Goal: Transaction & Acquisition: Purchase product/service

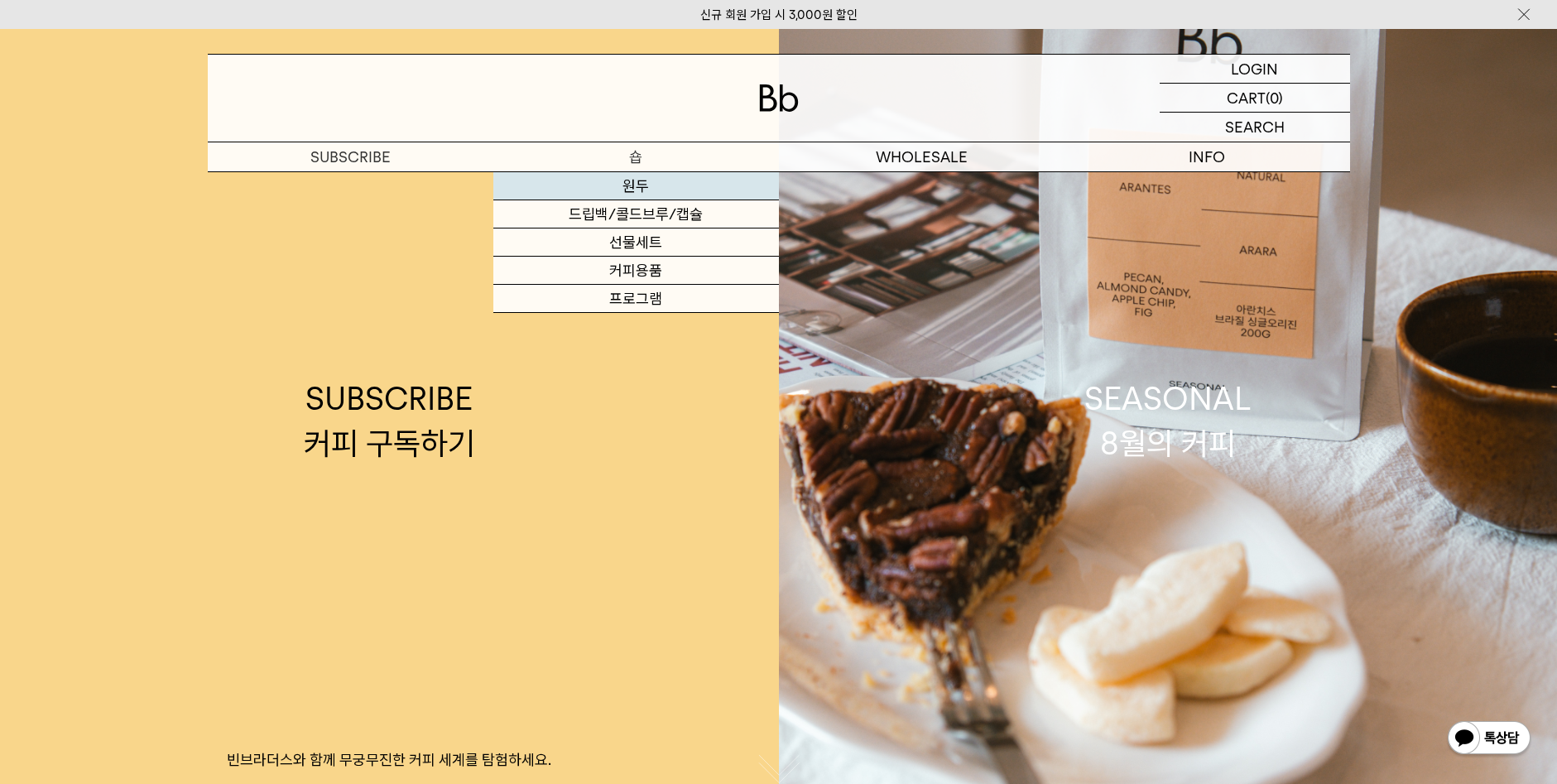
click at [651, 186] on link "원두" at bounding box center [636, 186] width 286 height 28
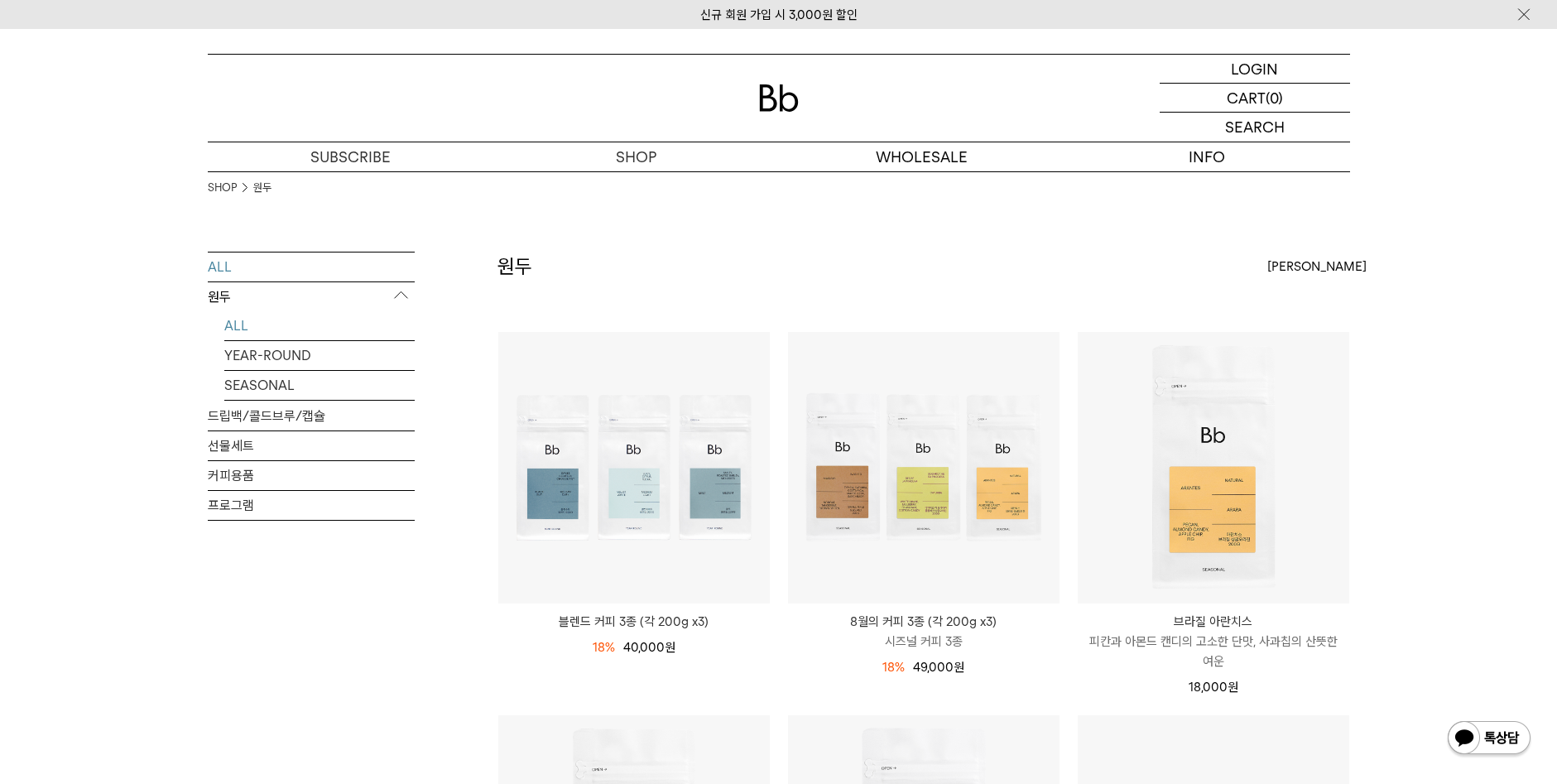
scroll to position [83, 0]
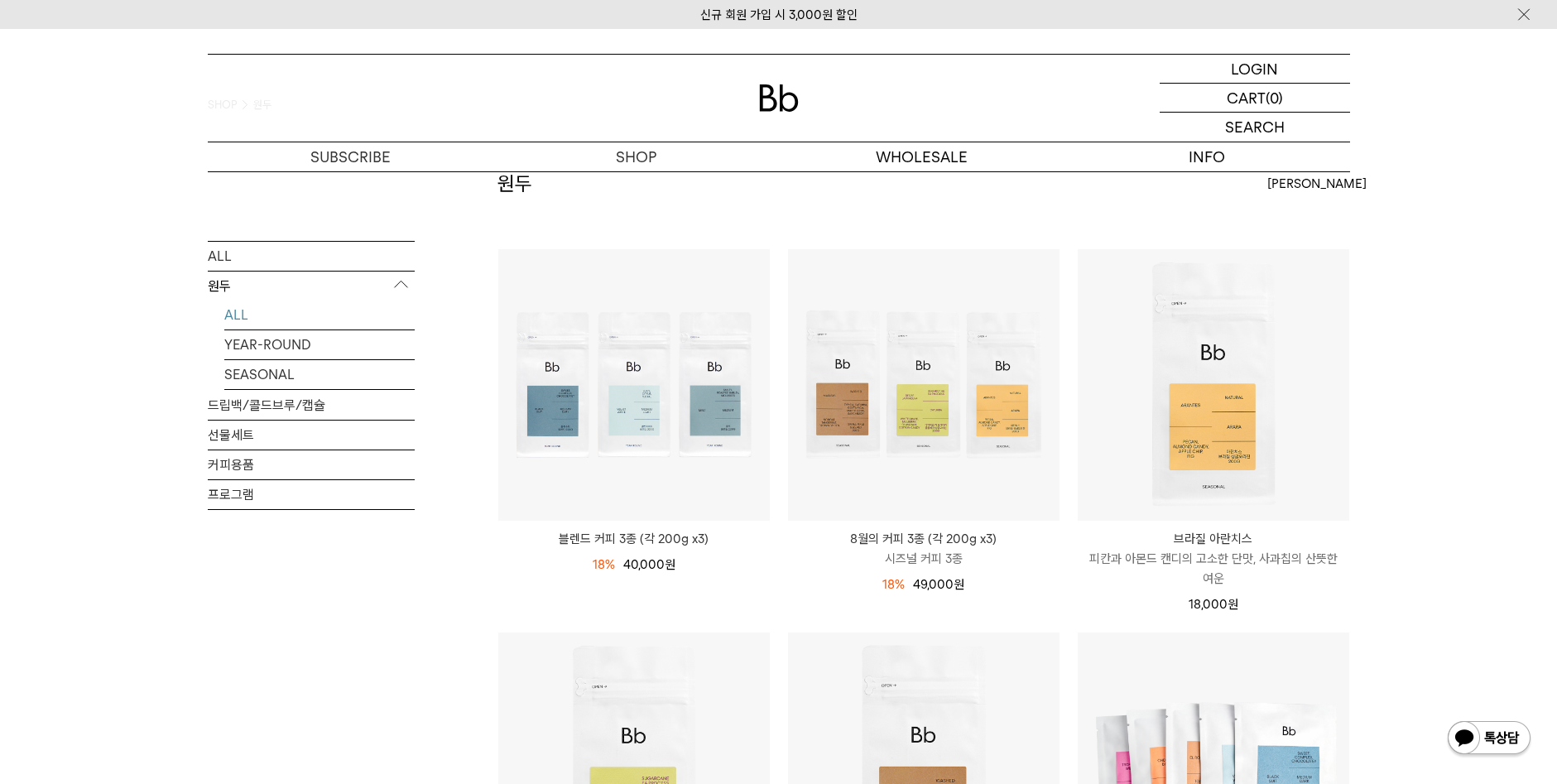
click at [226, 306] on link "ALL" at bounding box center [320, 314] width 191 height 29
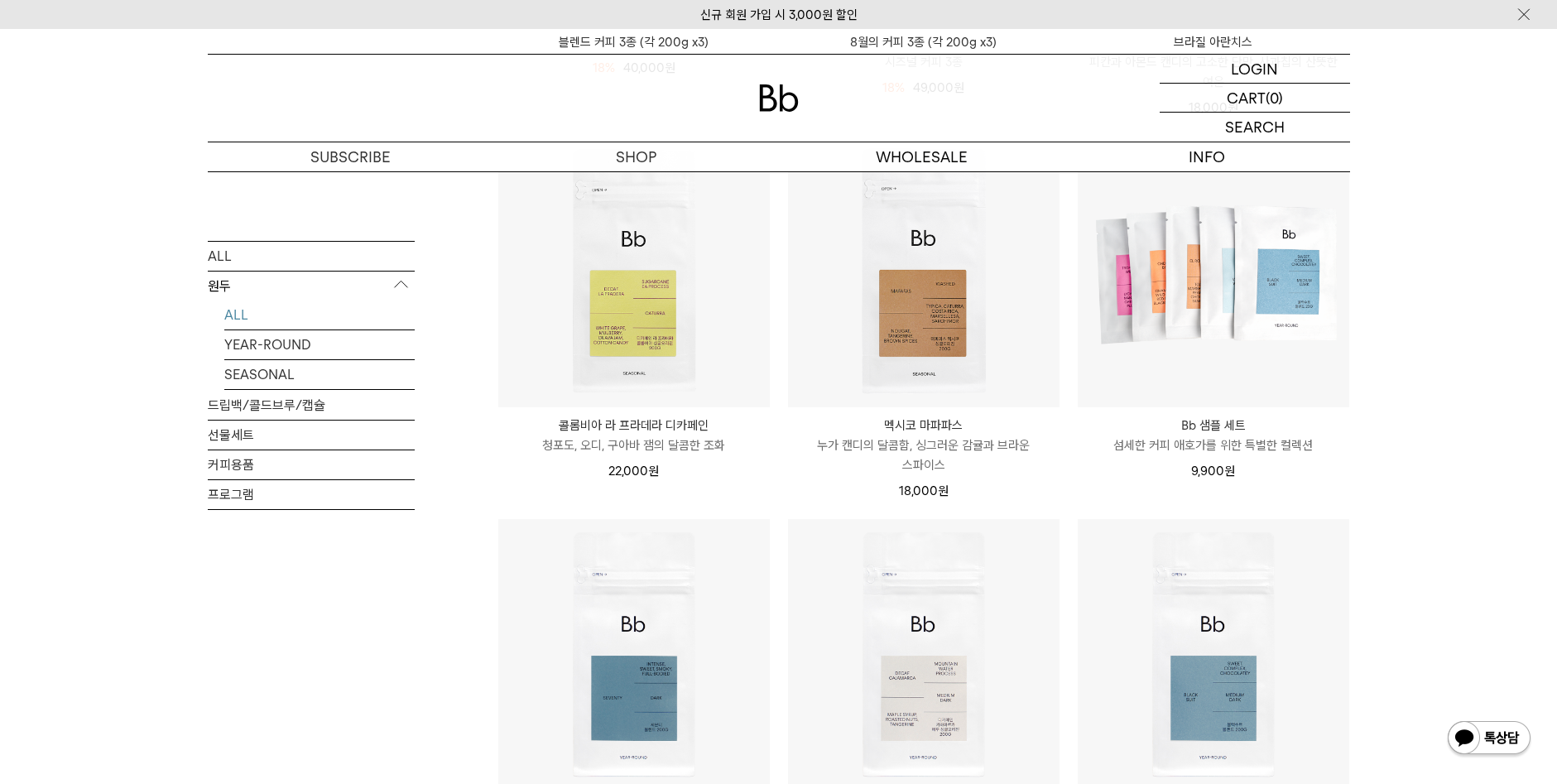
scroll to position [496, 0]
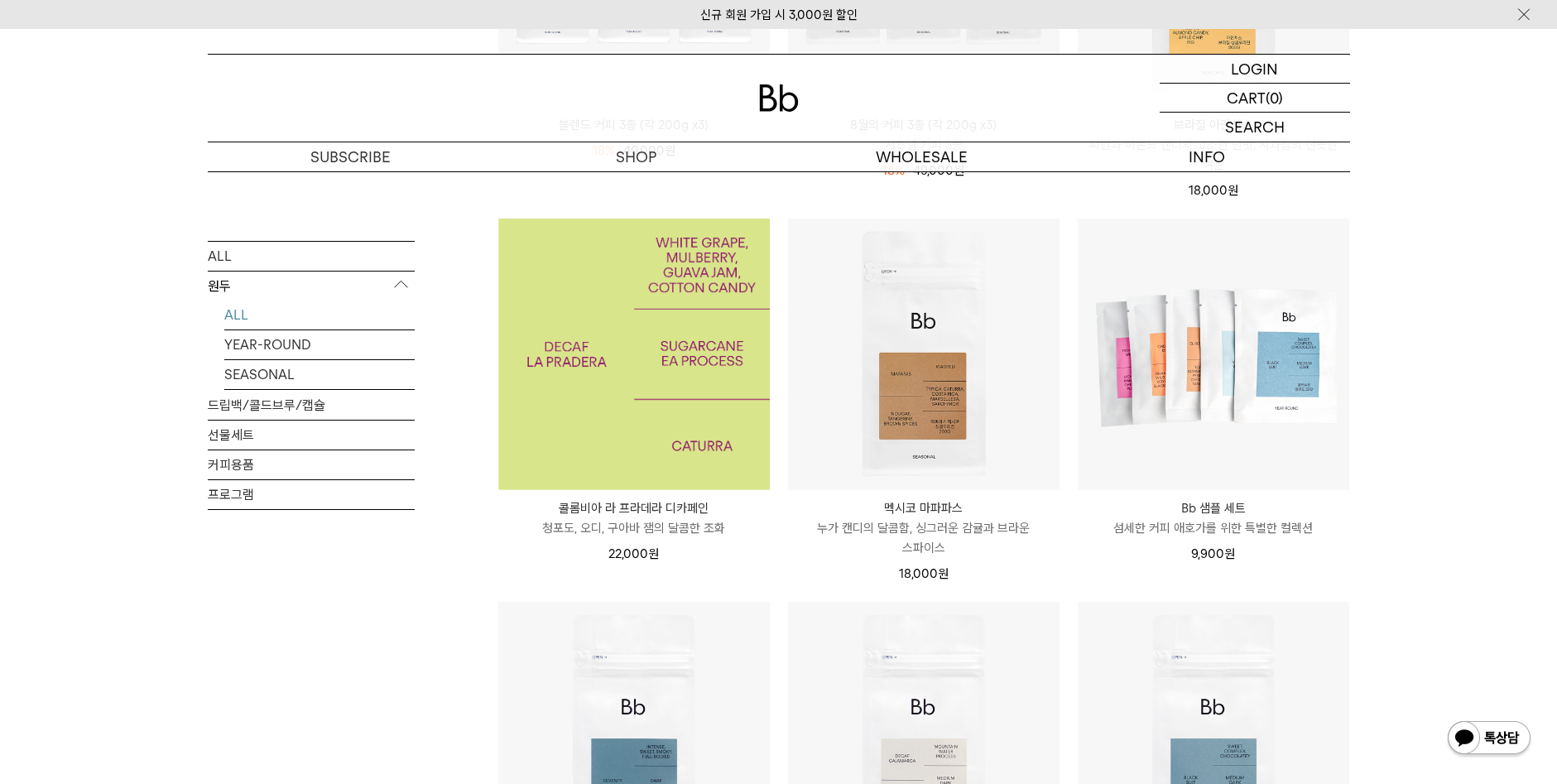
click at [664, 325] on img at bounding box center [634, 355] width 272 height 272
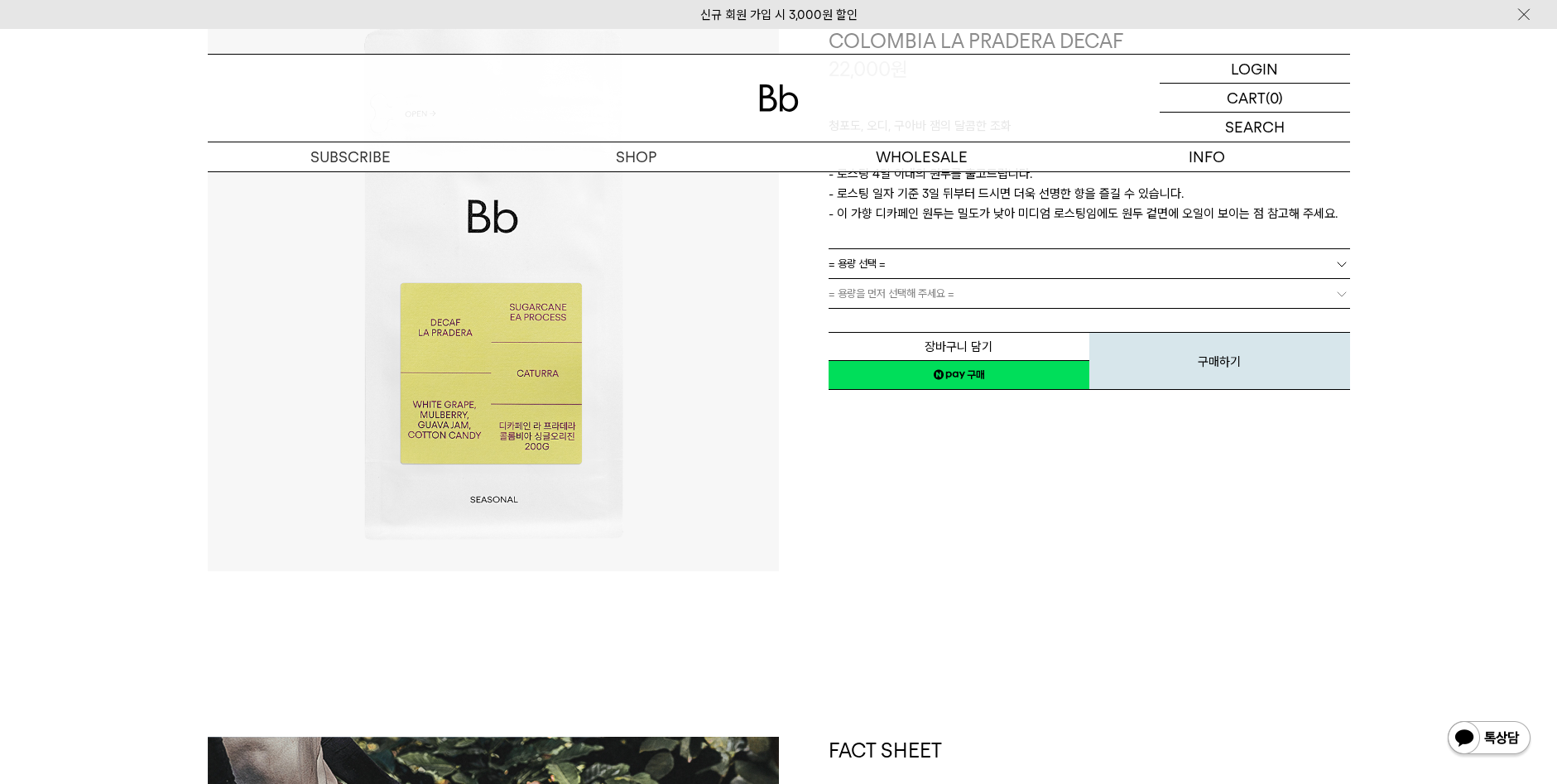
scroll to position [165, 0]
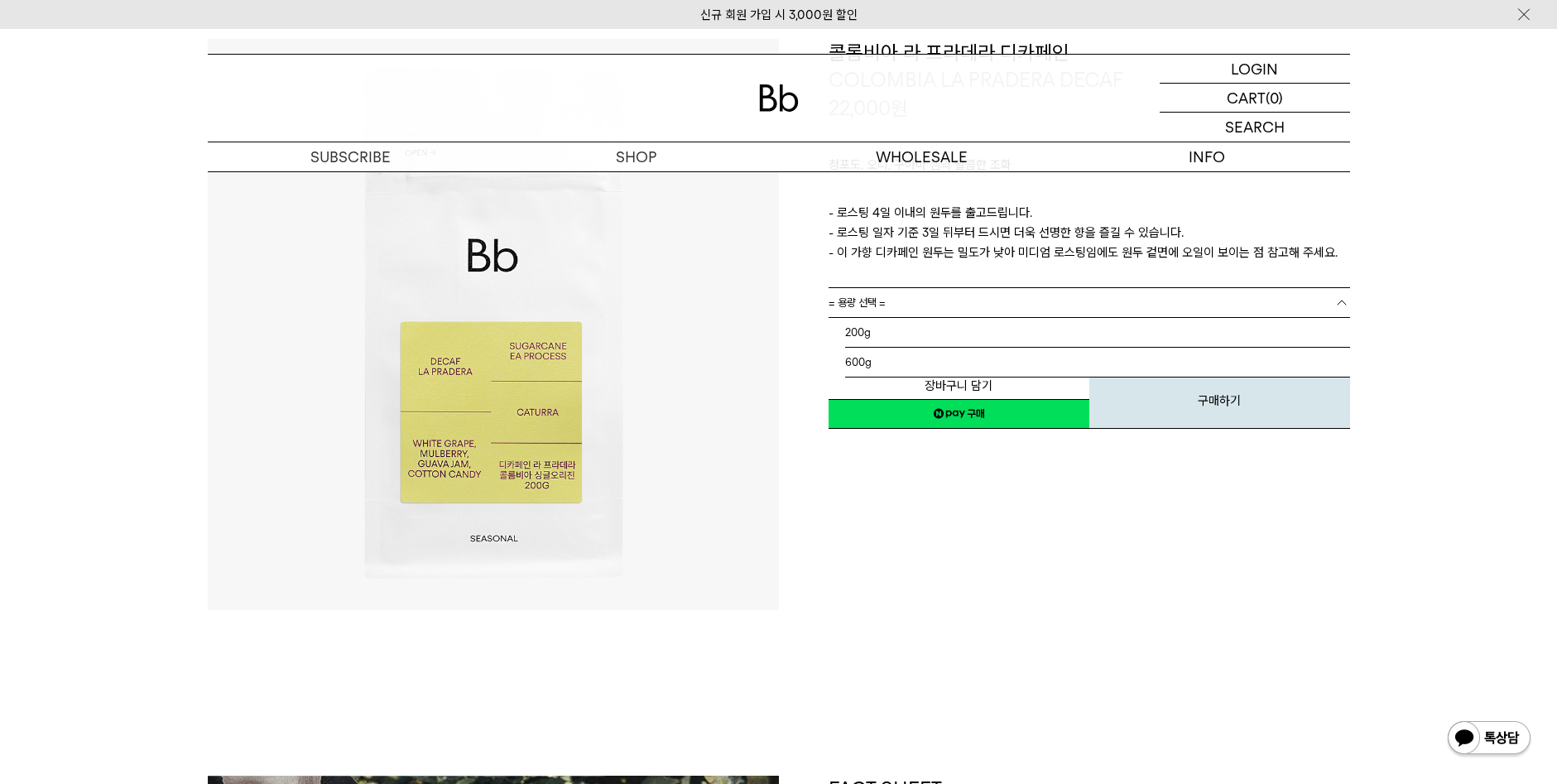
click at [904, 298] on link "= 용량 선택 =" at bounding box center [1089, 302] width 522 height 29
click at [886, 336] on li "200g" at bounding box center [1097, 333] width 505 height 30
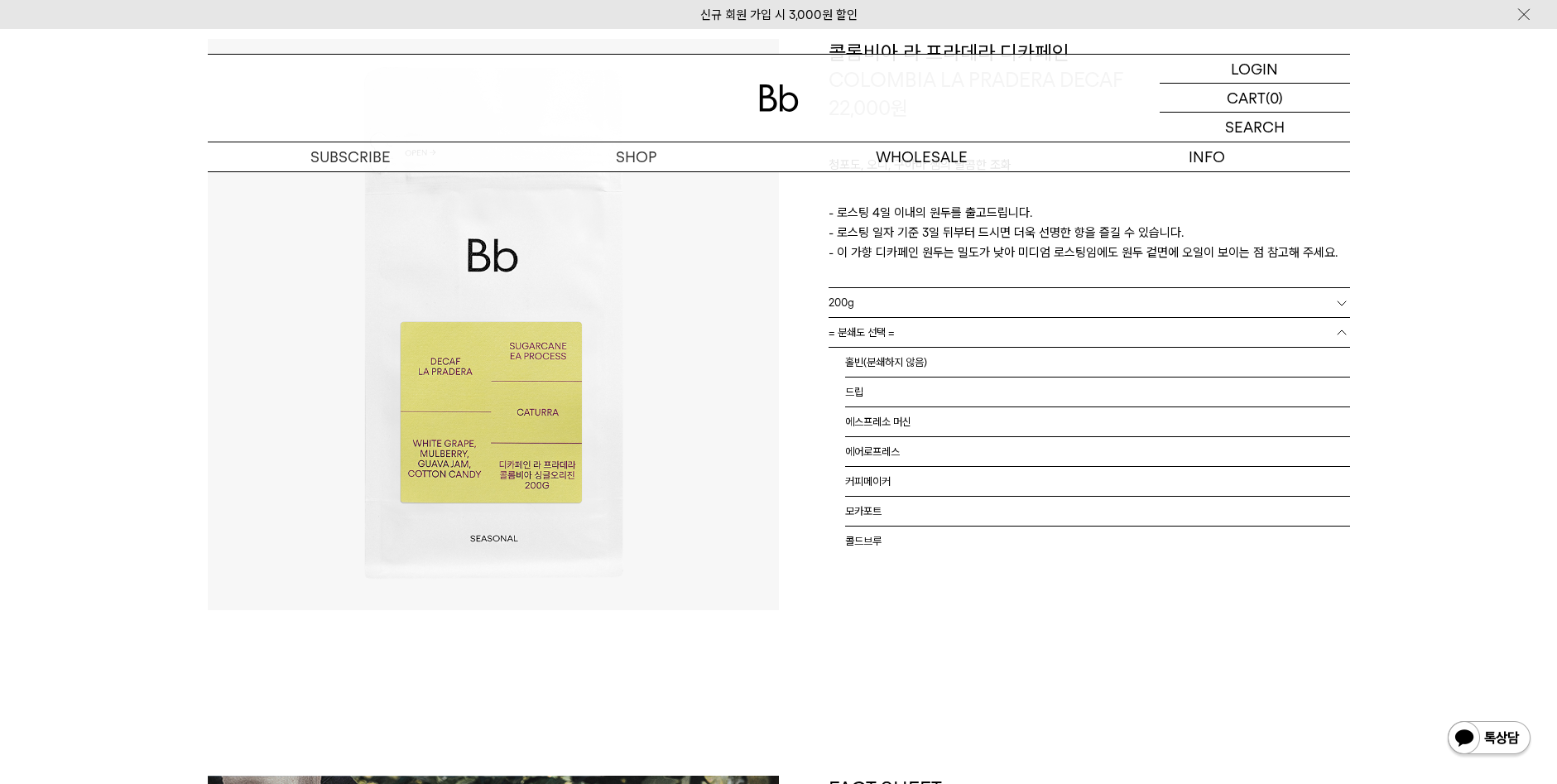
click at [886, 336] on span "= 분쇄도 선택 =" at bounding box center [862, 332] width 66 height 29
click at [886, 366] on li "홀빈(분쇄하지 않음)" at bounding box center [1097, 362] width 505 height 30
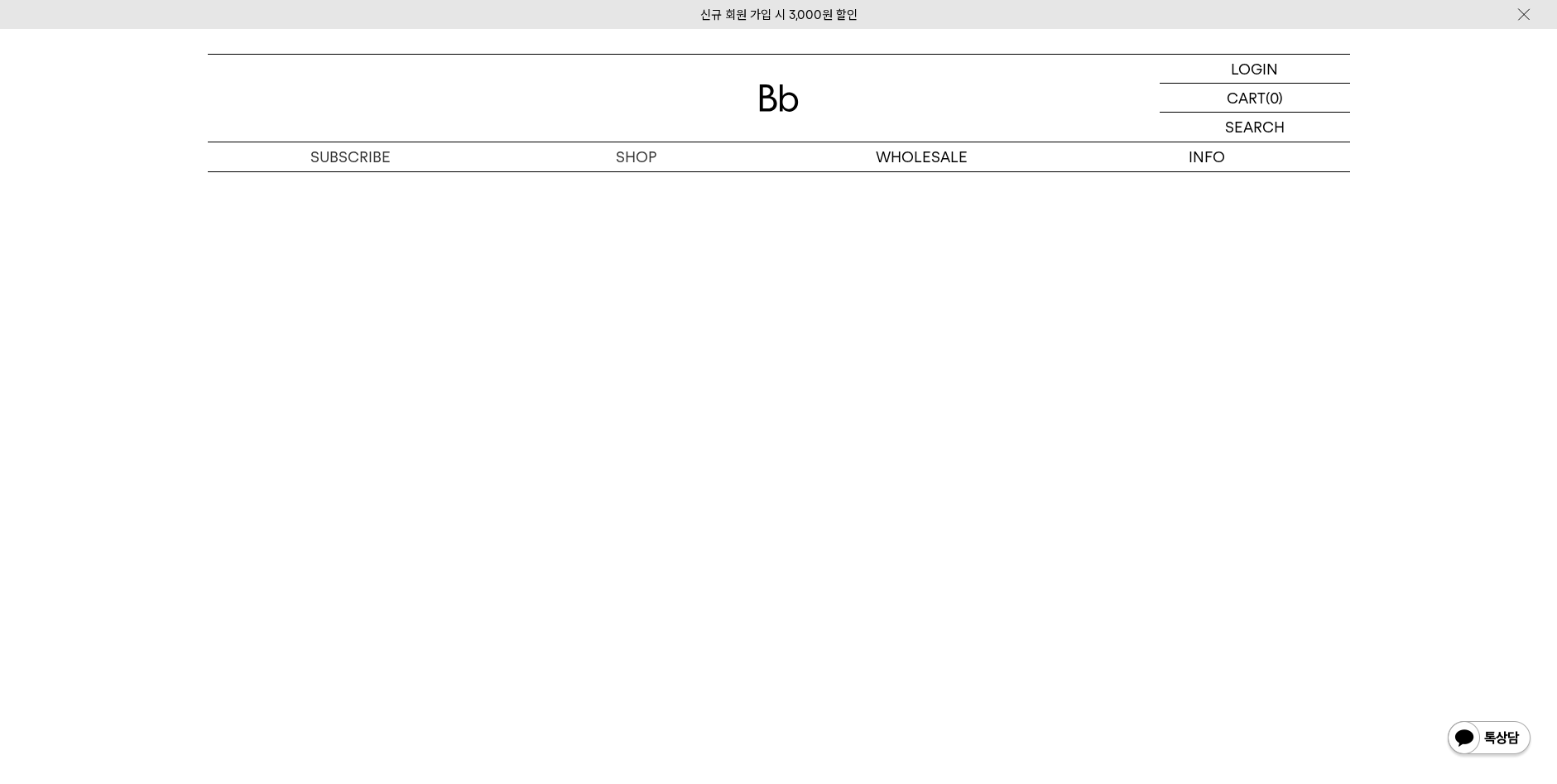
scroll to position [4221, 0]
